Goal: Download file/media

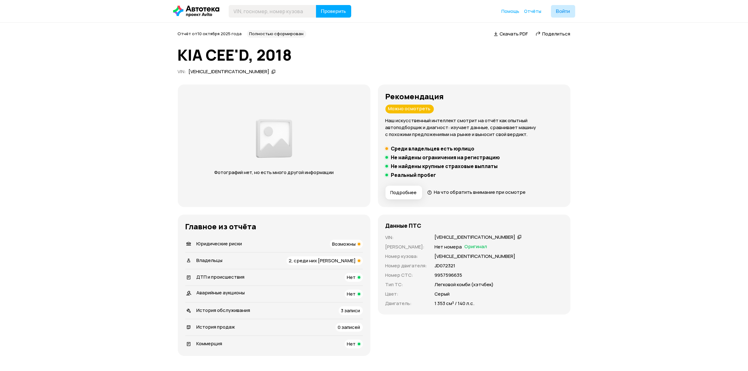
click at [507, 35] on span "Скачать PDF" at bounding box center [514, 33] width 28 height 7
drag, startPoint x: 348, startPoint y: 310, endPoint x: 373, endPoint y: 321, distance: 27.3
click at [348, 297] on span "3 записи" at bounding box center [350, 310] width 19 height 7
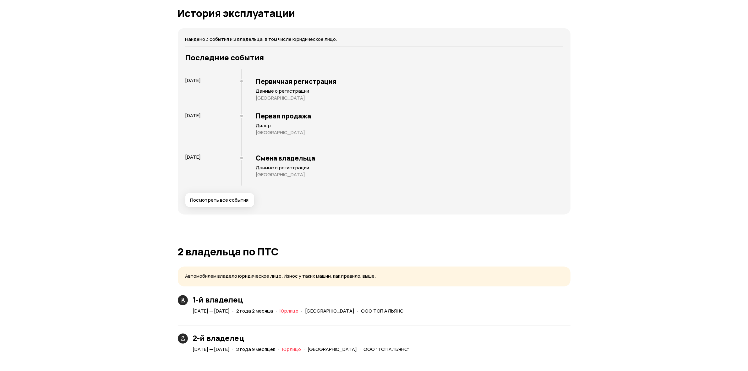
scroll to position [897, 0]
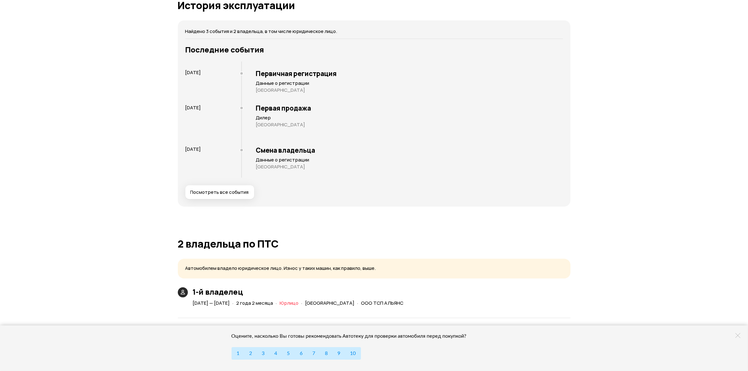
click at [603, 246] on div "Отчёт от [DATE] Полностью сформирован   Скачать PDF   Поделиться KIA CEE'D, 201…" at bounding box center [374, 165] width 748 height 2081
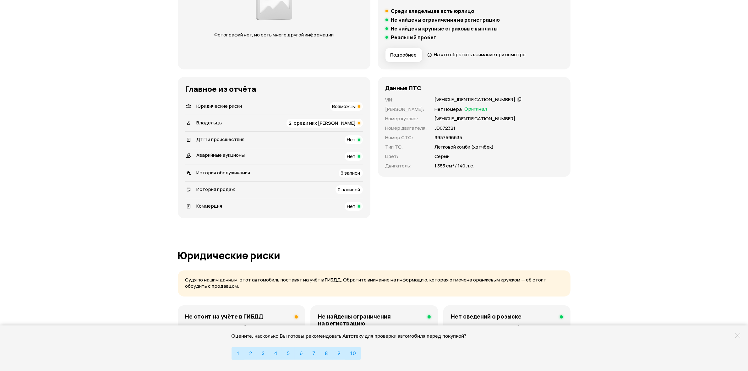
scroll to position [112, 0]
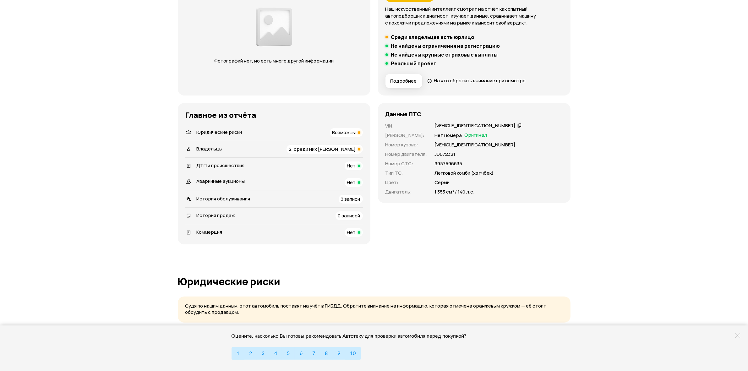
click at [325, 151] on span "2, среди них [PERSON_NAME]" at bounding box center [322, 149] width 67 height 7
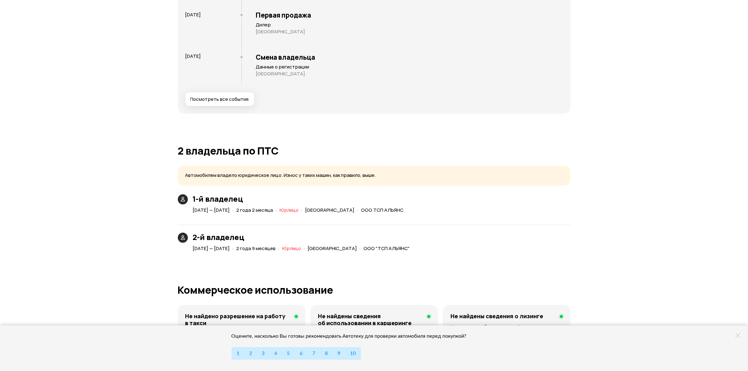
scroll to position [1135, 0]
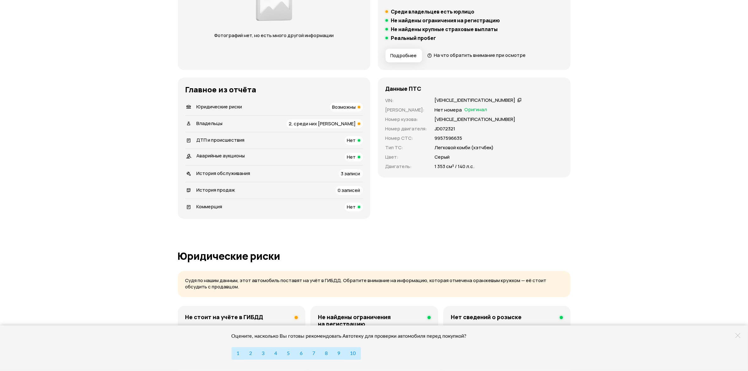
scroll to position [36, 0]
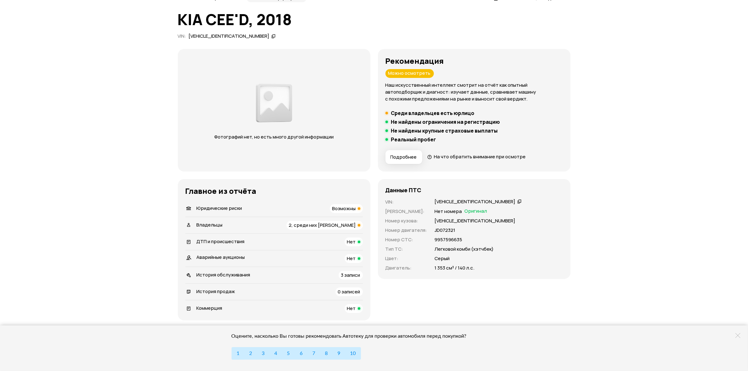
click at [406, 156] on span "Подробнее" at bounding box center [404, 157] width 26 height 6
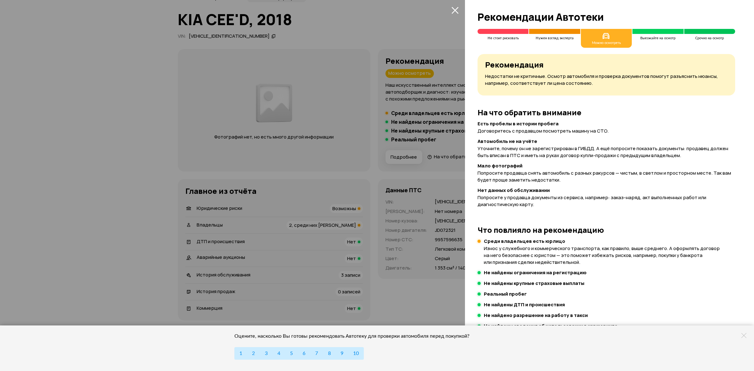
drag, startPoint x: 94, startPoint y: 119, endPoint x: 97, endPoint y: 118, distance: 3.8
click at [95, 119] on div at bounding box center [377, 185] width 754 height 371
